Goal: Participate in discussion: Engage in conversation with other users on a specific topic

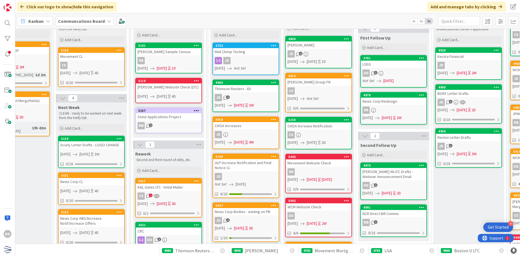
scroll to position [56, 109]
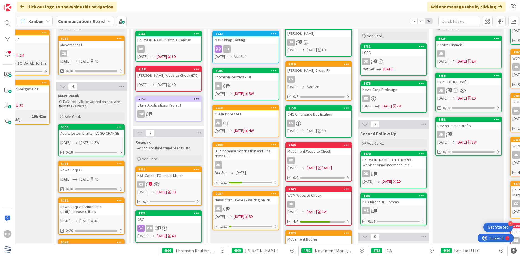
click at [177, 183] on div "CS 2" at bounding box center [169, 184] width 66 height 7
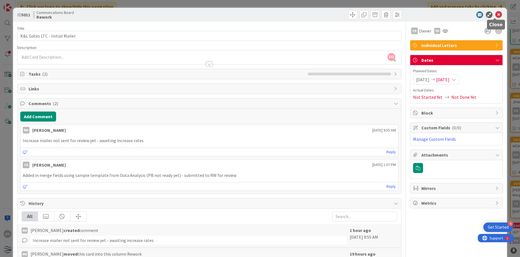
click at [495, 16] on icon at bounding box center [498, 14] width 7 height 7
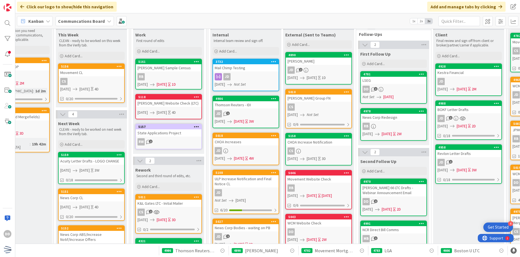
scroll to position [83, 109]
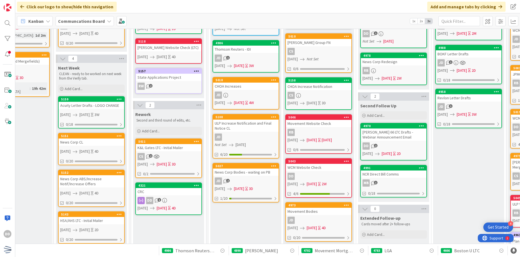
click at [185, 197] on div "DD 1" at bounding box center [169, 200] width 66 height 7
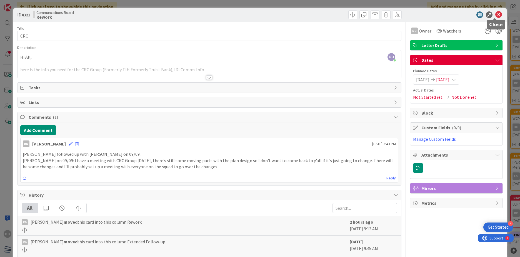
click at [496, 14] on icon at bounding box center [498, 14] width 7 height 7
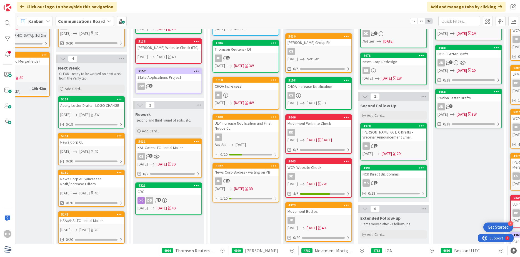
click at [169, 195] on link "4321 CRC DD 1 [DATE] [DATE] 4D" at bounding box center [168, 198] width 67 height 33
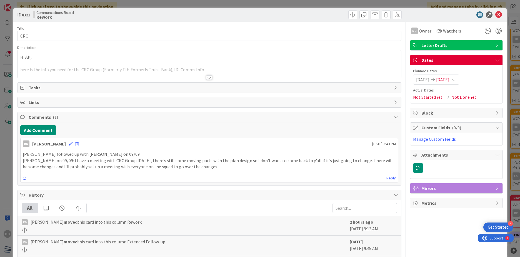
click at [450, 80] on span "[DATE]" at bounding box center [442, 79] width 13 height 7
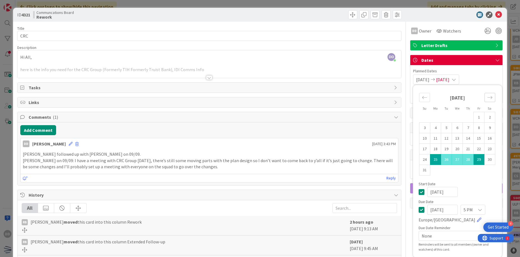
click at [485, 98] on div "Move forward to switch to the next month." at bounding box center [490, 97] width 11 height 9
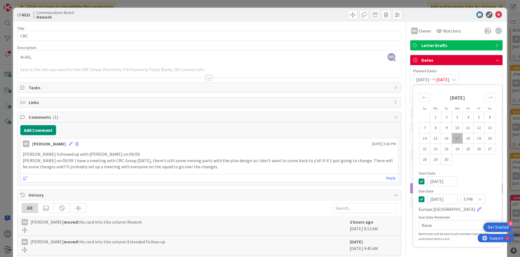
click at [453, 139] on td "17" at bounding box center [457, 138] width 11 height 11
type input "[DATE]"
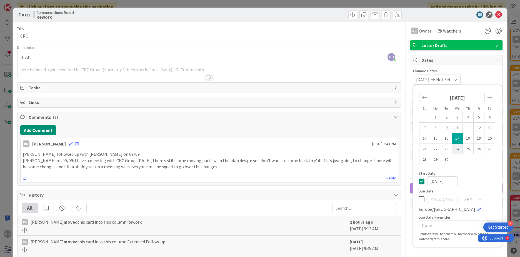
click at [454, 149] on td "24" at bounding box center [457, 149] width 11 height 11
type input "[DATE]"
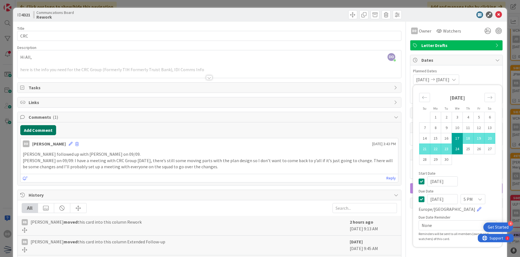
click at [48, 132] on button "Add Comment" at bounding box center [38, 130] width 36 height 10
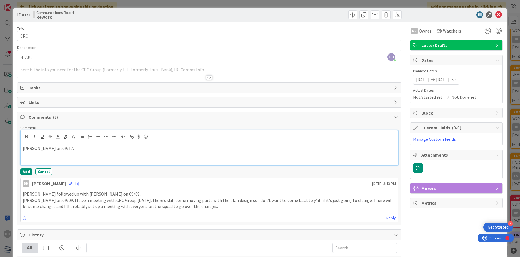
click at [70, 146] on p "[PERSON_NAME] on 09/17:" at bounding box center [209, 148] width 373 height 6
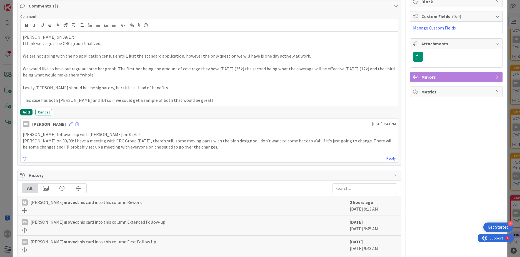
click at [23, 114] on button "Add" at bounding box center [26, 112] width 12 height 7
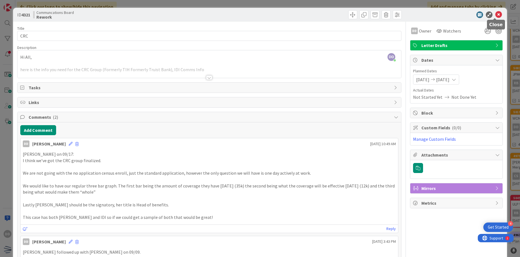
click at [496, 15] on icon at bounding box center [498, 14] width 7 height 7
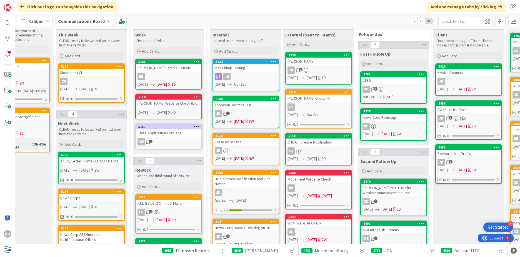
scroll to position [0, 109]
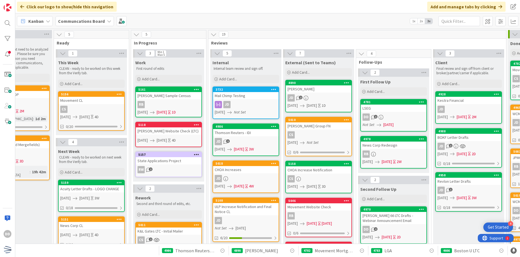
click at [247, 139] on div "JD 1" at bounding box center [246, 141] width 66 height 7
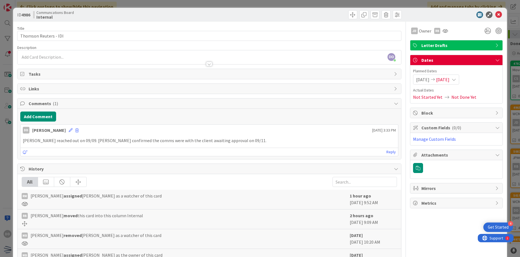
click at [422, 79] on span "[DATE]" at bounding box center [422, 79] width 13 height 7
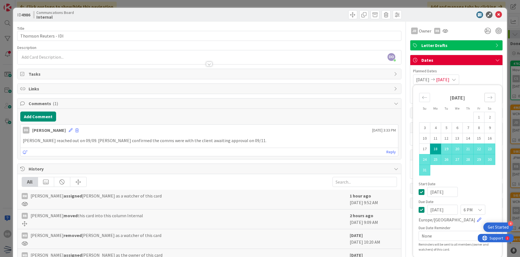
click at [485, 93] on div "Move forward to switch to the next month." at bounding box center [490, 97] width 11 height 9
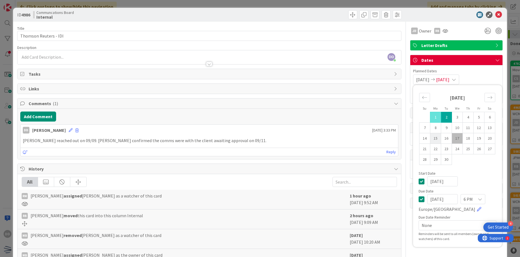
click at [434, 136] on td "15" at bounding box center [435, 138] width 11 height 11
type input "[DATE]"
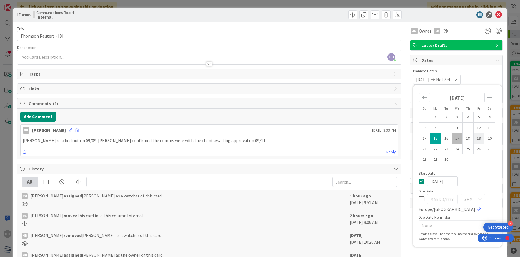
click at [478, 137] on td "19" at bounding box center [479, 138] width 11 height 11
type input "[DATE]"
click at [43, 118] on button "Add Comment" at bounding box center [38, 116] width 36 height 10
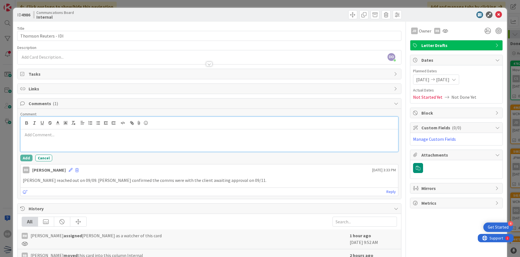
click at [27, 139] on div at bounding box center [210, 140] width 378 height 22
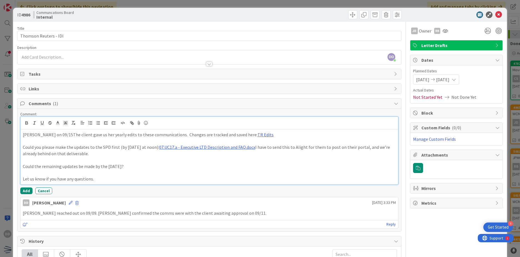
click at [48, 133] on p "[PERSON_NAME] on 09/15The client gave us her yearly edits to these communicatio…" at bounding box center [209, 134] width 373 height 6
click at [496, 15] on icon at bounding box center [498, 14] width 7 height 7
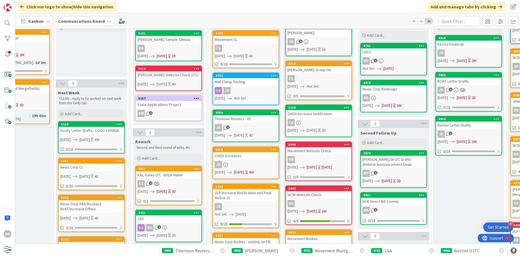
scroll to position [56, 109]
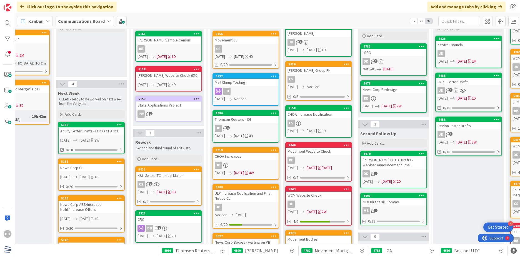
click at [305, 120] on div "CS" at bounding box center [319, 122] width 66 height 7
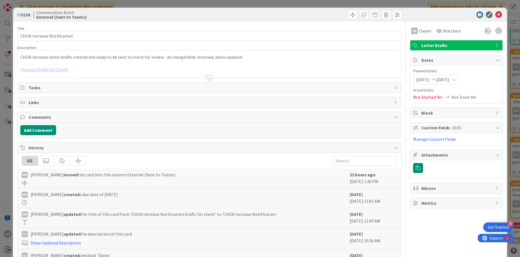
click at [206, 74] on div at bounding box center [210, 71] width 384 height 14
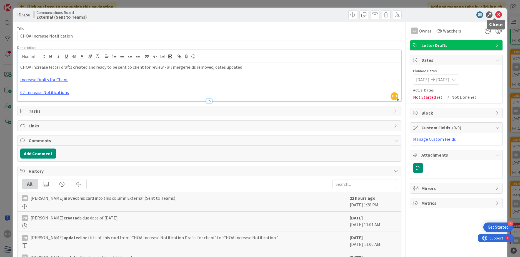
click at [495, 14] on icon at bounding box center [498, 14] width 7 height 7
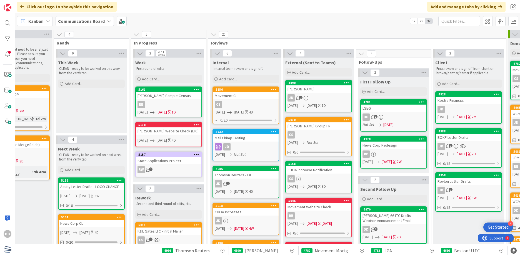
scroll to position [28, 109]
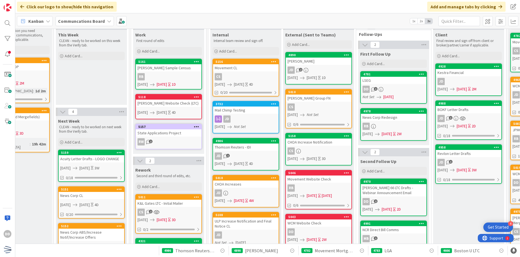
click at [316, 141] on div "CHOA Increase Notification" at bounding box center [319, 141] width 66 height 7
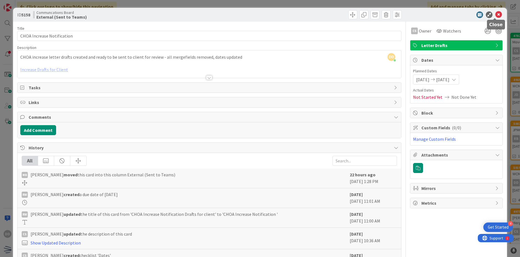
click at [495, 13] on icon at bounding box center [498, 14] width 7 height 7
